Goal: Task Accomplishment & Management: Manage account settings

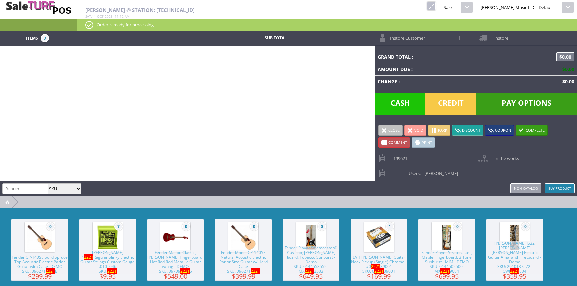
select select "sku"
click at [436, 6] on link at bounding box center [431, 6] width 9 height 9
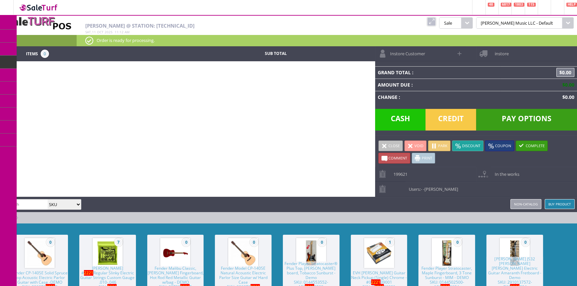
click at [46, 32] on link "Products" at bounding box center [52, 36] width 70 height 13
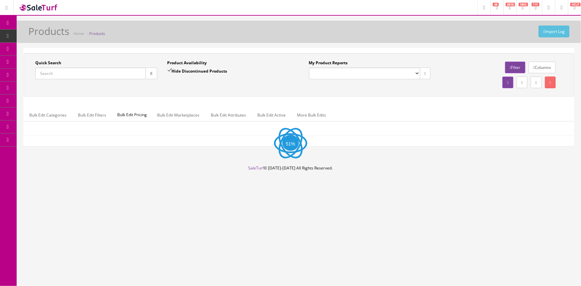
click at [75, 69] on input "Quick Search" at bounding box center [90, 74] width 111 height 12
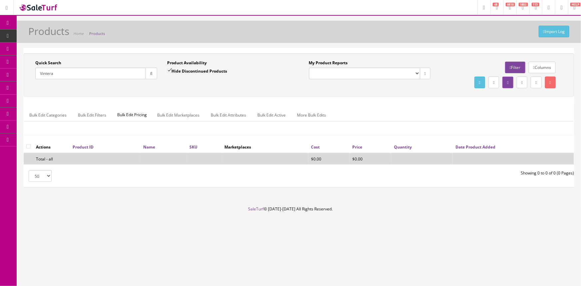
click at [64, 76] on input "Vintera" at bounding box center [90, 74] width 111 height 12
type input "[PERSON_NAME]"
click at [178, 71] on label "Hide Discontinued Products" at bounding box center [197, 71] width 60 height 7
click at [171, 71] on input "Hide Discontinued Products" at bounding box center [169, 70] width 4 height 4
checkbox input "false"
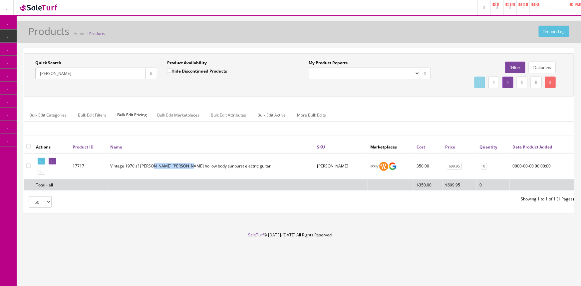
drag, startPoint x: 183, startPoint y: 165, endPoint x: 151, endPoint y: 160, distance: 31.7
click at [151, 160] on td "Vintage 1970's? [PERSON_NAME] [PERSON_NAME] hollow body sunburst electric guitar" at bounding box center [211, 166] width 207 height 26
click at [253, 170] on td "Vintage 1970's? [PERSON_NAME] [PERSON_NAME] hollow body sunburst electric guitar" at bounding box center [211, 166] width 207 height 26
drag, startPoint x: 255, startPoint y: 164, endPoint x: 110, endPoint y: 165, distance: 145.2
click at [110, 165] on td "Vintage 1970's? [PERSON_NAME] [PERSON_NAME] hollow body sunburst electric guitar" at bounding box center [211, 166] width 207 height 26
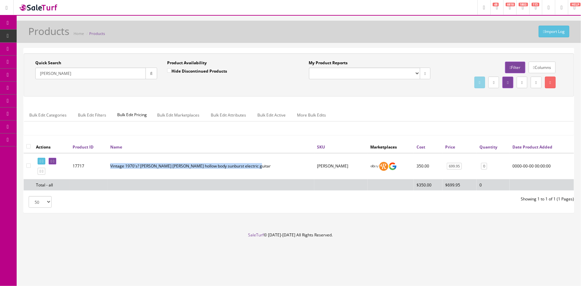
click at [167, 168] on td "Vintage 1970's? [PERSON_NAME] [PERSON_NAME] hollow body sunburst electric guitar" at bounding box center [211, 166] width 207 height 26
